Goal: Navigation & Orientation: Understand site structure

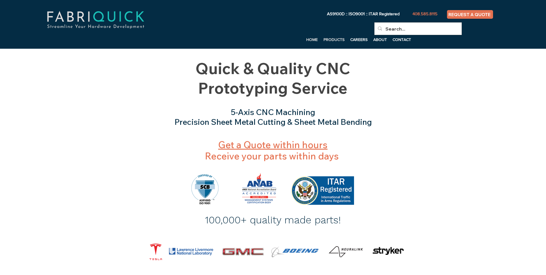
click at [333, 39] on p "PRODUCTS" at bounding box center [334, 39] width 27 height 9
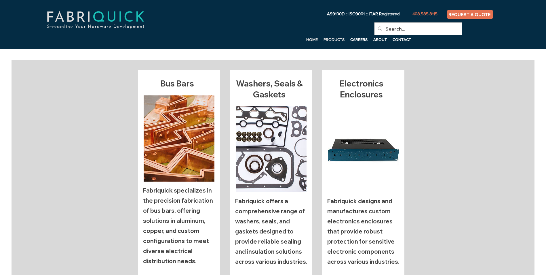
click at [310, 38] on p "HOME" at bounding box center [311, 39] width 17 height 9
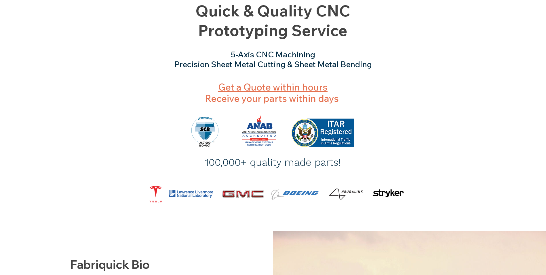
scroll to position [29, 0]
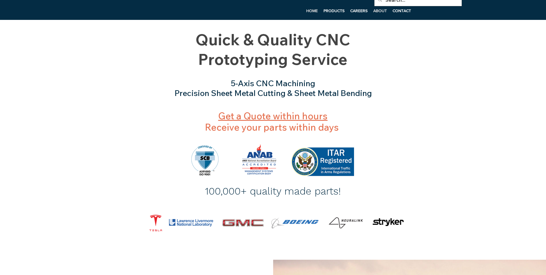
click at [379, 10] on p "ABOUT" at bounding box center [379, 10] width 19 height 9
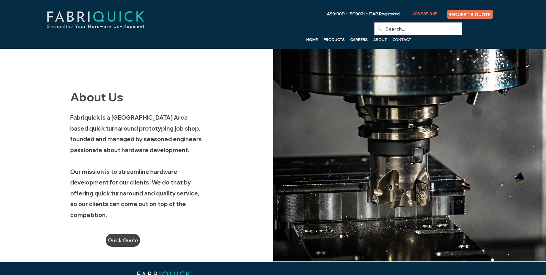
click at [397, 39] on p "CONTACT" at bounding box center [402, 39] width 24 height 9
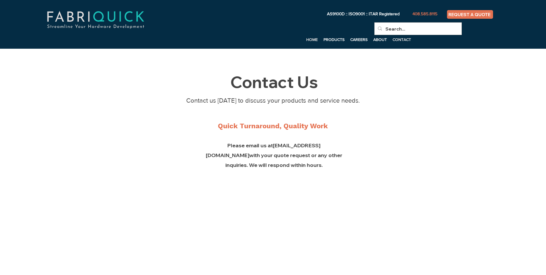
click at [314, 41] on p "HOME" at bounding box center [311, 39] width 17 height 9
